Goal: Task Accomplishment & Management: Use online tool/utility

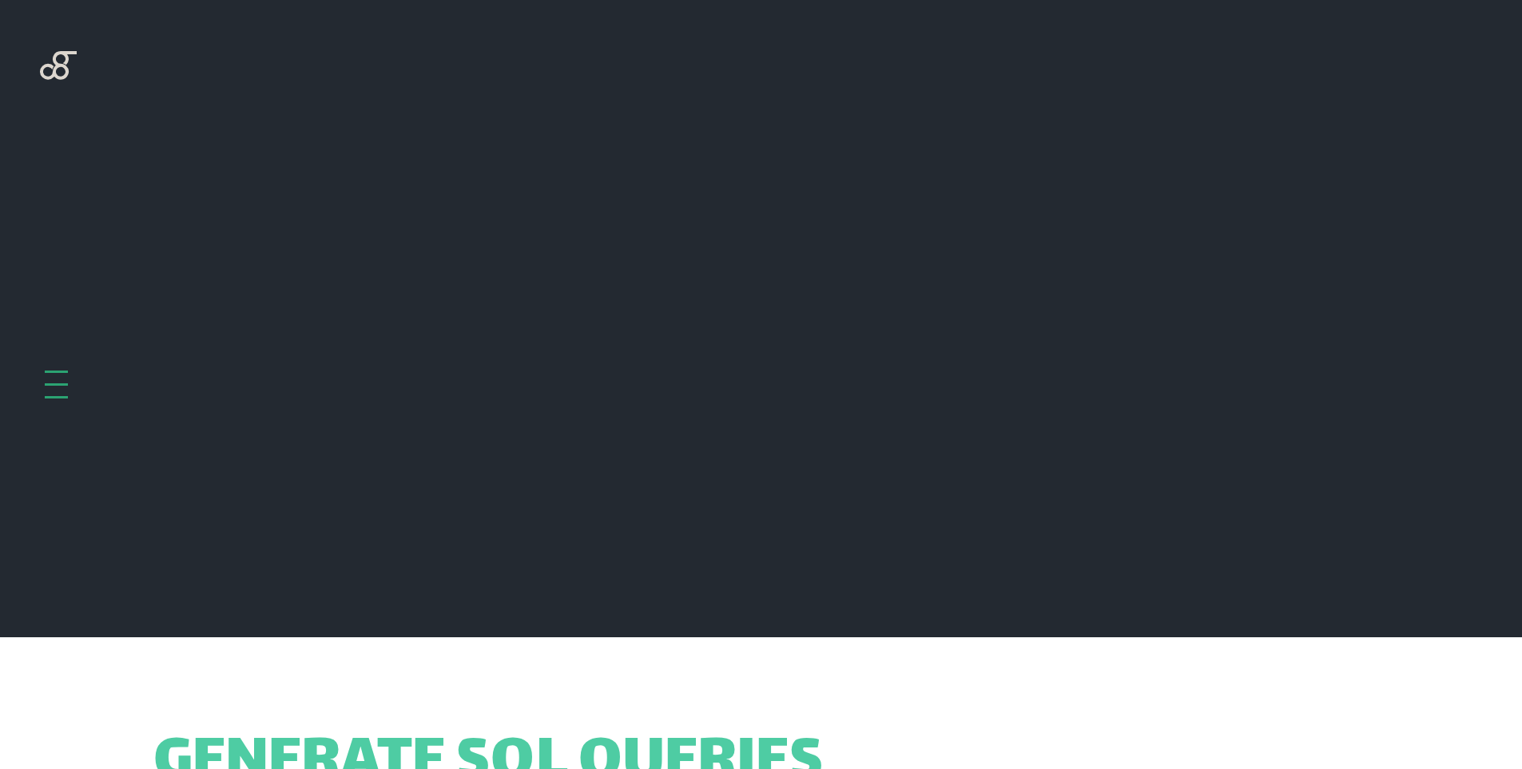
scroll to position [638, 0]
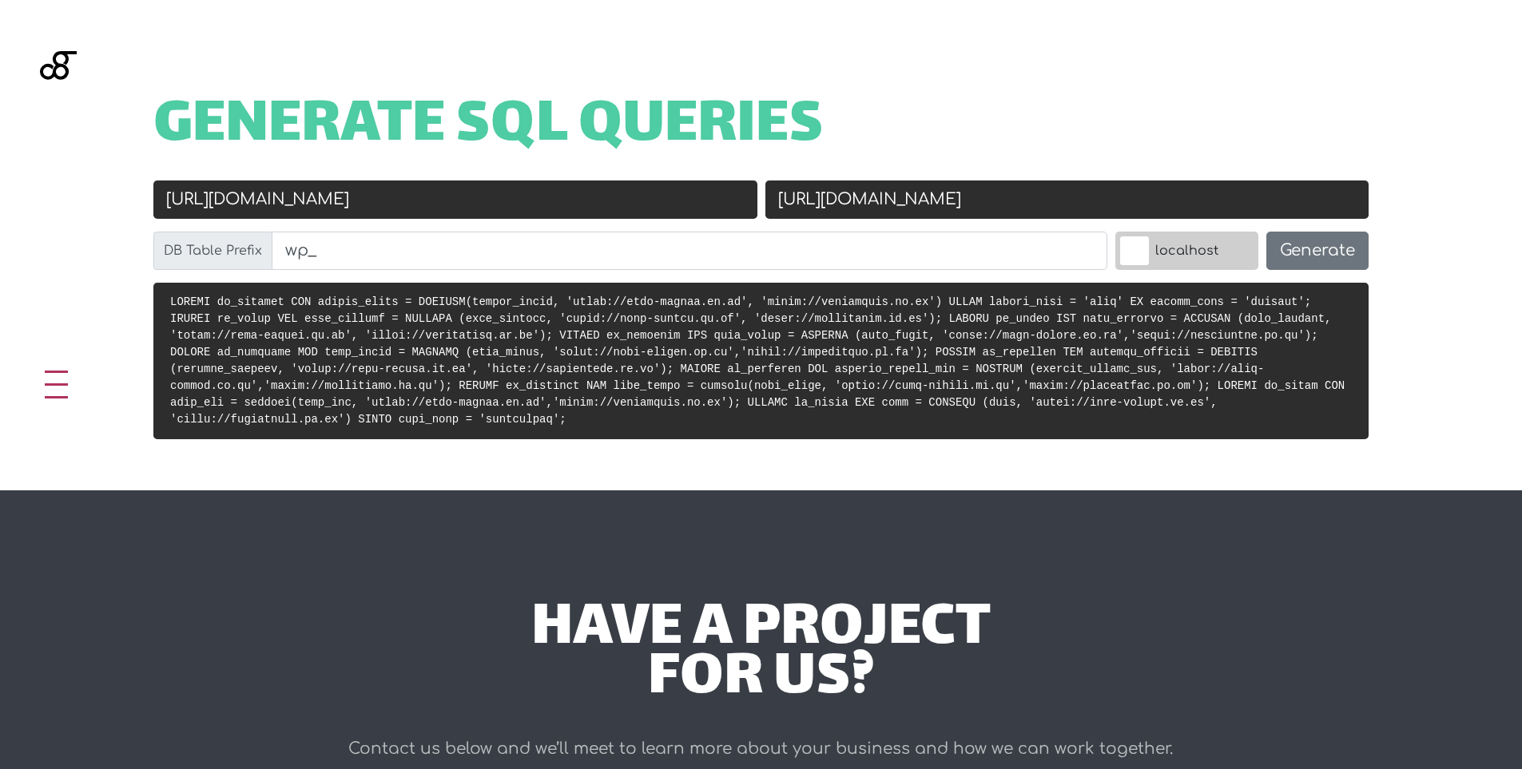
click at [1065, 204] on input "https://ilsaevents.co.uk" at bounding box center [1067, 200] width 604 height 38
paste input "://webapps.eqserver.net/lewis-core-sarms-wp"
click at [813, 195] on input "http://webapps.eqserver.net/lewis-core-sarms-wp" at bounding box center [1067, 200] width 604 height 38
type input "[URL][DOMAIN_NAME][PERSON_NAME]"
click at [542, 152] on span "Generate SQL Queries" at bounding box center [488, 127] width 670 height 50
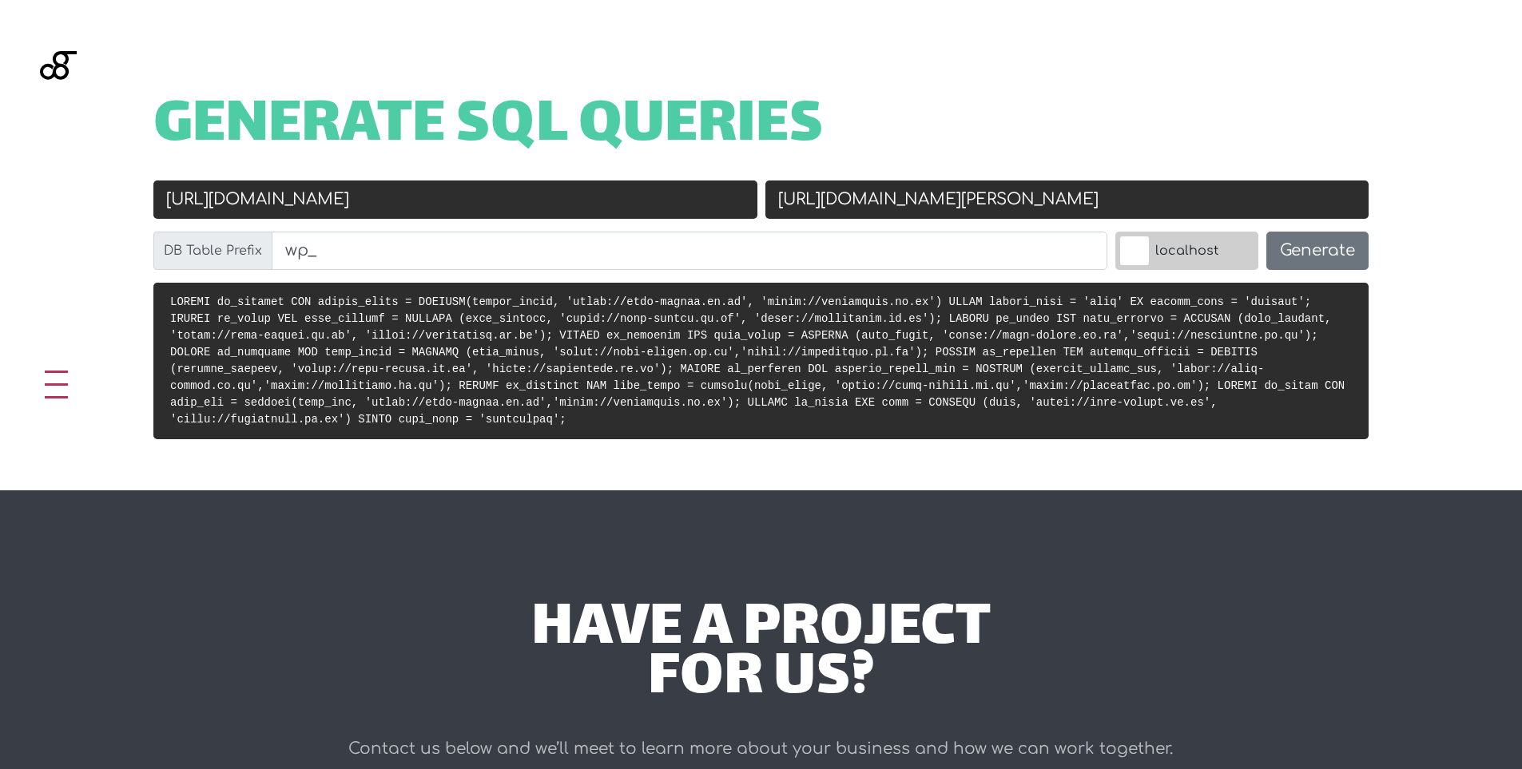
click at [523, 197] on input "https://ilsa-events.co.uk" at bounding box center [455, 200] width 604 height 38
paste input "://localhost/lewis-core-sarms-wp"
type input "[URL][PERSON_NAME]"
click at [1297, 257] on button "Generate" at bounding box center [1317, 251] width 102 height 38
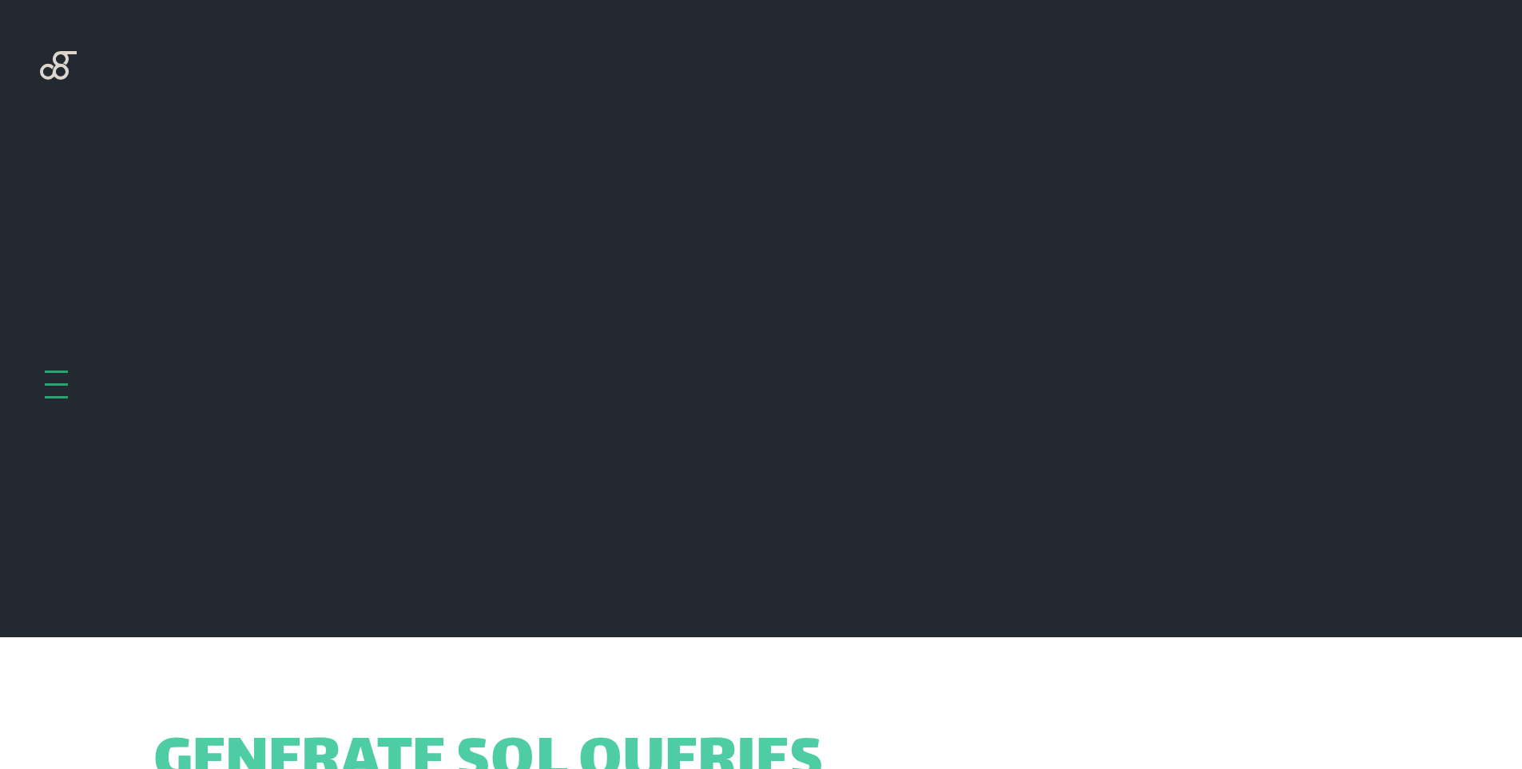
scroll to position [638, 0]
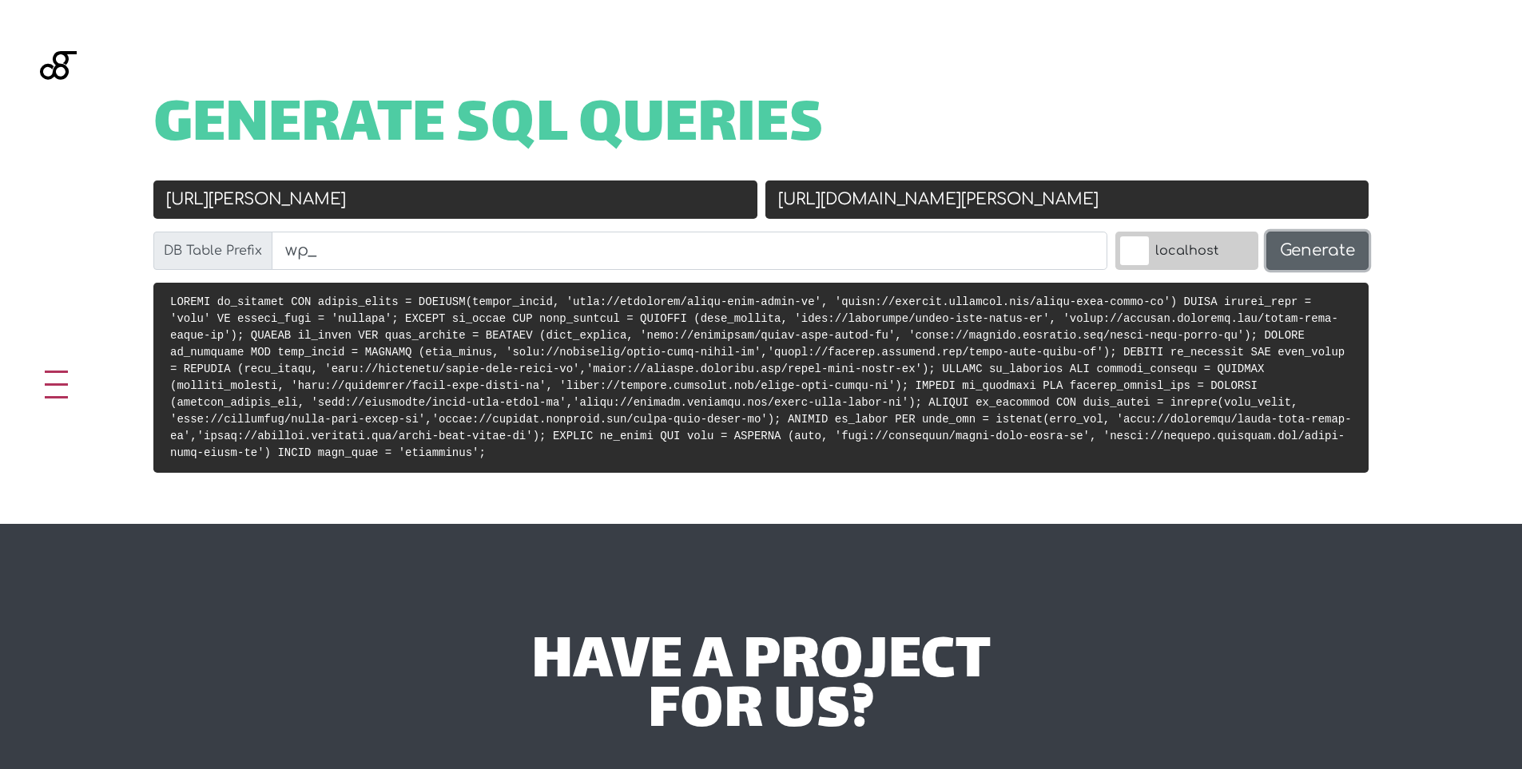
click at [1321, 243] on button "Generate" at bounding box center [1317, 251] width 102 height 38
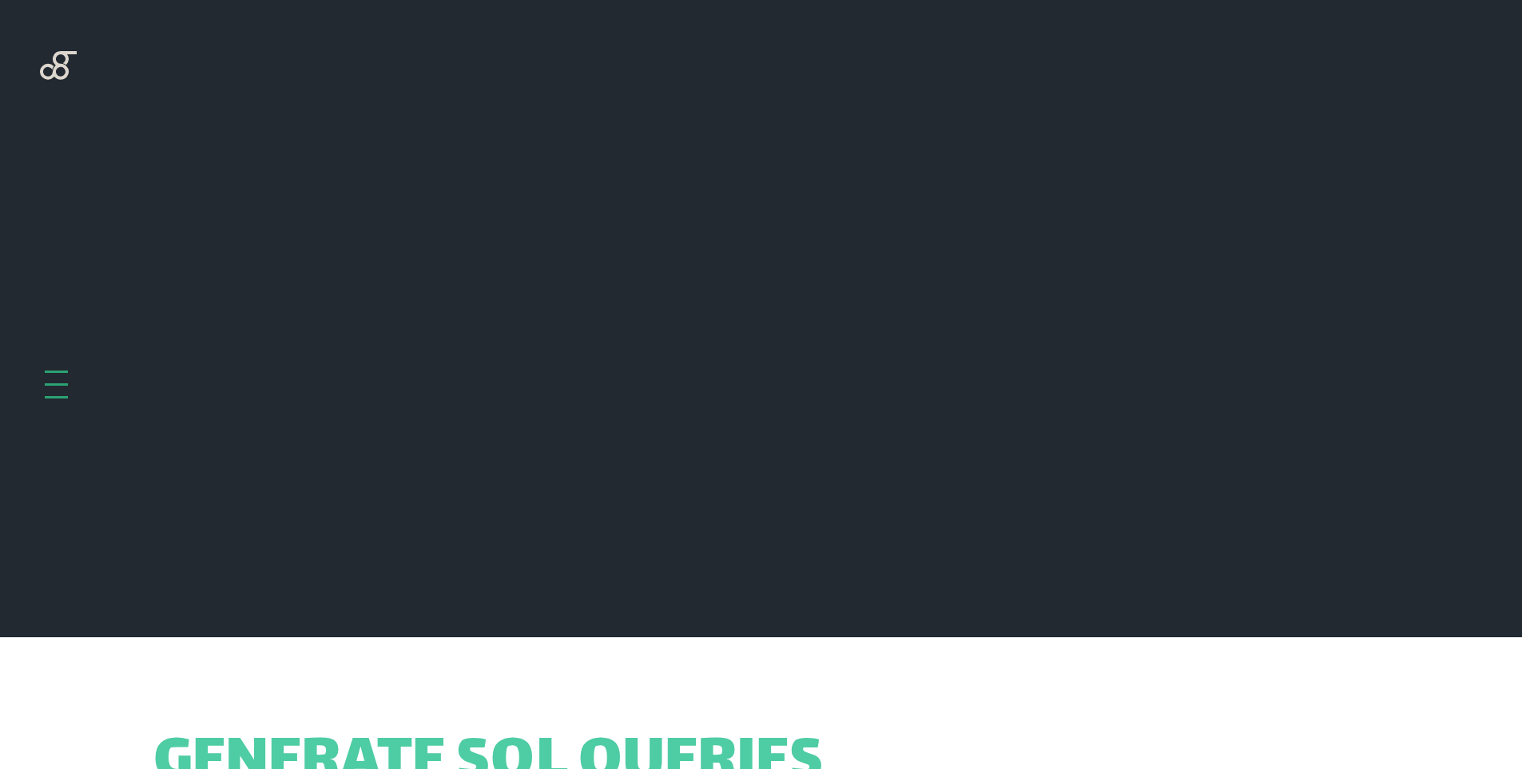
scroll to position [638, 0]
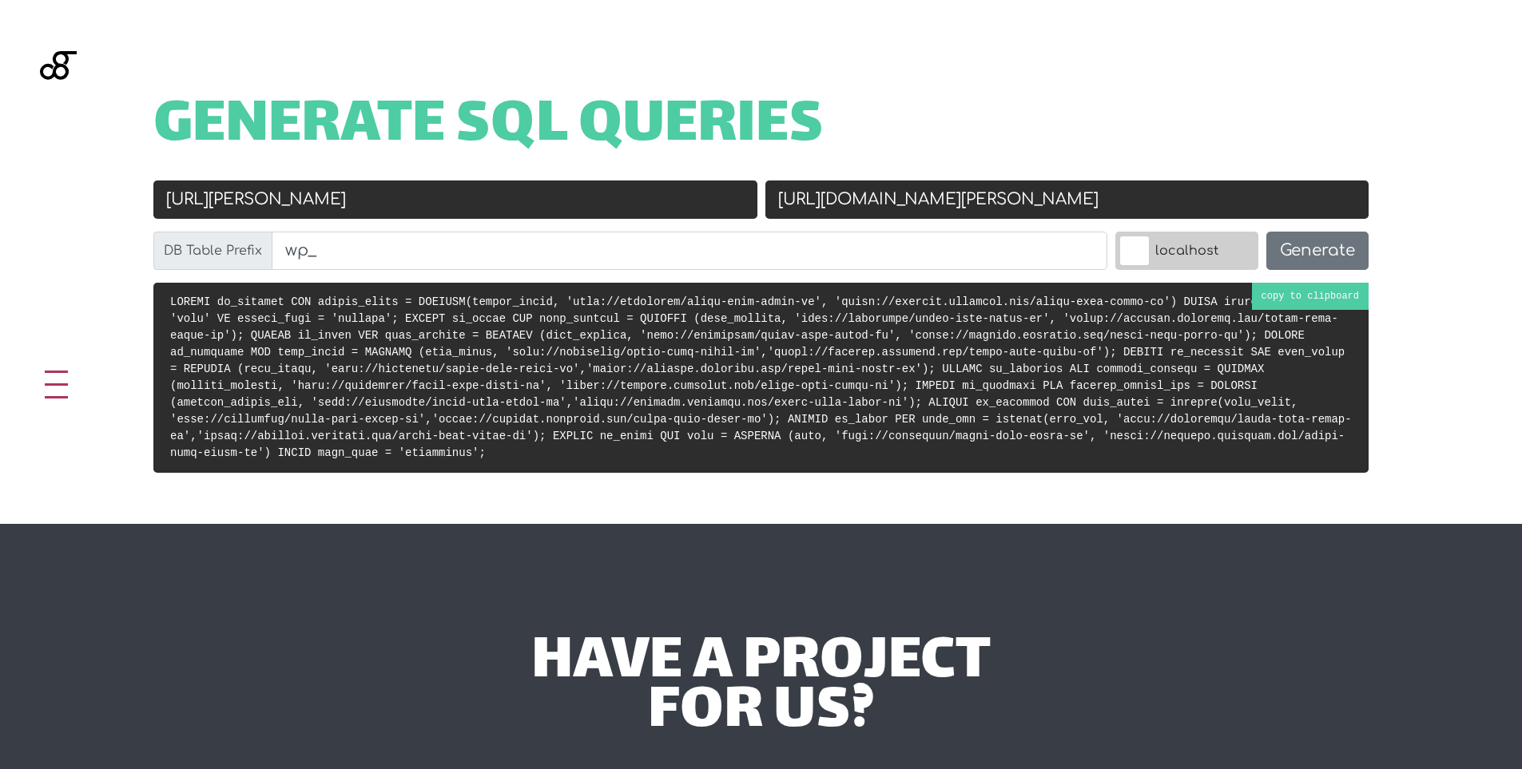
click at [1305, 284] on pre at bounding box center [760, 378] width 1215 height 190
